Goal: Information Seeking & Learning: Learn about a topic

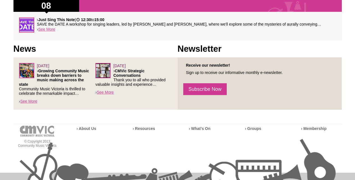
scroll to position [265, 0]
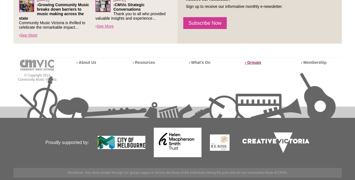
click at [250, 62] on strong "› Groups" at bounding box center [253, 62] width 16 height 4
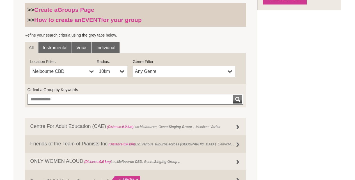
scroll to position [203, 0]
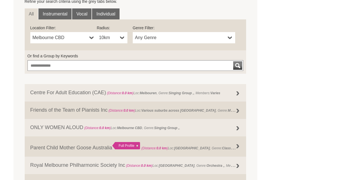
click at [68, 38] on span "Melbourne CBD" at bounding box center [60, 37] width 55 height 7
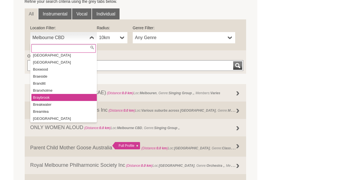
scroll to position [1321, 0]
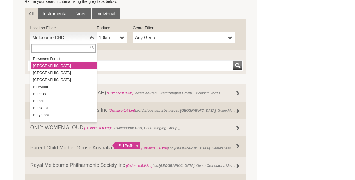
click at [54, 62] on li "[GEOGRAPHIC_DATA]" at bounding box center [63, 65] width 65 height 7
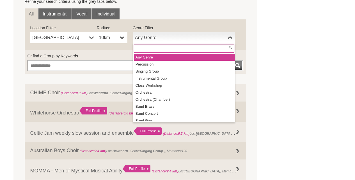
click at [173, 39] on span "Any Genre" at bounding box center [180, 37] width 91 height 7
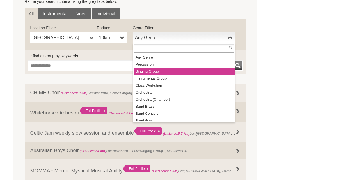
click at [168, 72] on li "Singing Group" at bounding box center [184, 71] width 101 height 7
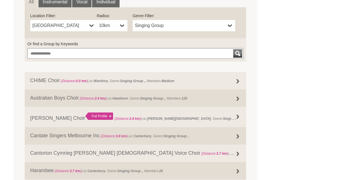
scroll to position [214, 0]
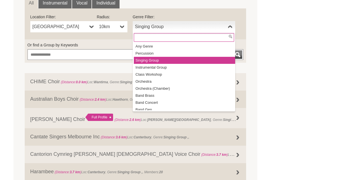
click at [188, 24] on span "Singing Group" at bounding box center [180, 26] width 91 height 7
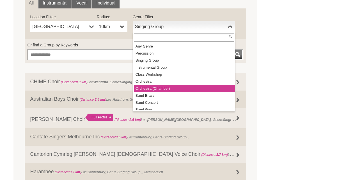
click at [178, 91] on li "Orchestra (Chamber)" at bounding box center [184, 88] width 101 height 7
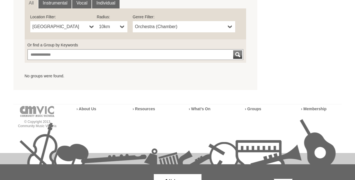
scroll to position [206, 0]
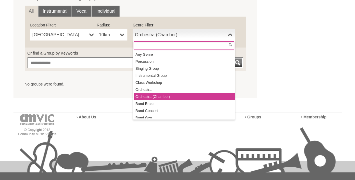
click at [171, 38] on link "Orchestra (Chamber)" at bounding box center [184, 34] width 103 height 11
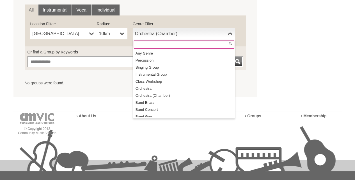
scroll to position [154, 0]
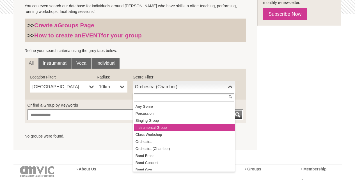
click at [168, 129] on li "Instrumental Group" at bounding box center [184, 127] width 101 height 7
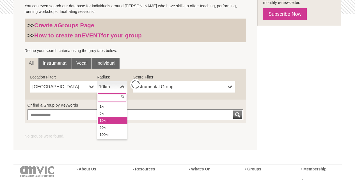
click at [116, 89] on span "10km" at bounding box center [108, 86] width 19 height 7
type input "****"
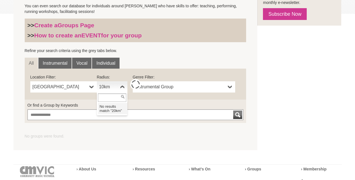
click at [87, 98] on div "**********" at bounding box center [136, 84] width 222 height 31
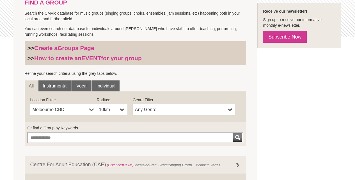
scroll to position [136, 0]
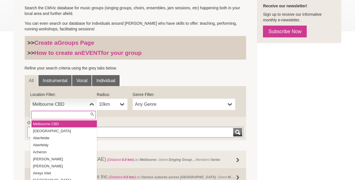
click at [69, 103] on span "Melbourne CBD" at bounding box center [60, 104] width 55 height 7
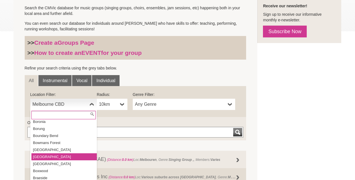
scroll to position [1302, 0]
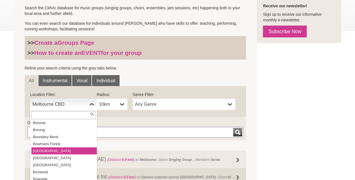
click at [68, 147] on li "[GEOGRAPHIC_DATA]" at bounding box center [63, 150] width 65 height 7
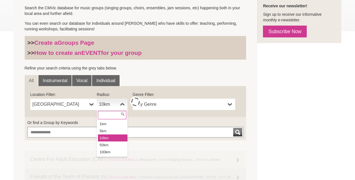
click at [125, 105] on link "10km" at bounding box center [112, 104] width 31 height 11
click at [114, 143] on li "50km" at bounding box center [113, 144] width 30 height 7
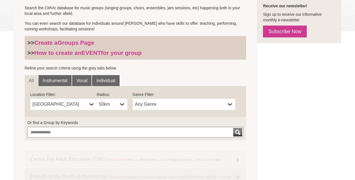
click at [161, 107] on span "Any Genre" at bounding box center [180, 104] width 91 height 7
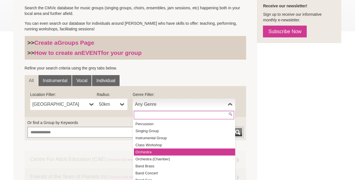
scroll to position [21, 0]
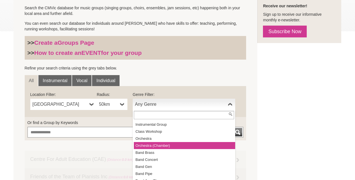
click at [160, 145] on li "Orchestra (Chamber)" at bounding box center [184, 145] width 101 height 7
